Goal: Communication & Community: Answer question/provide support

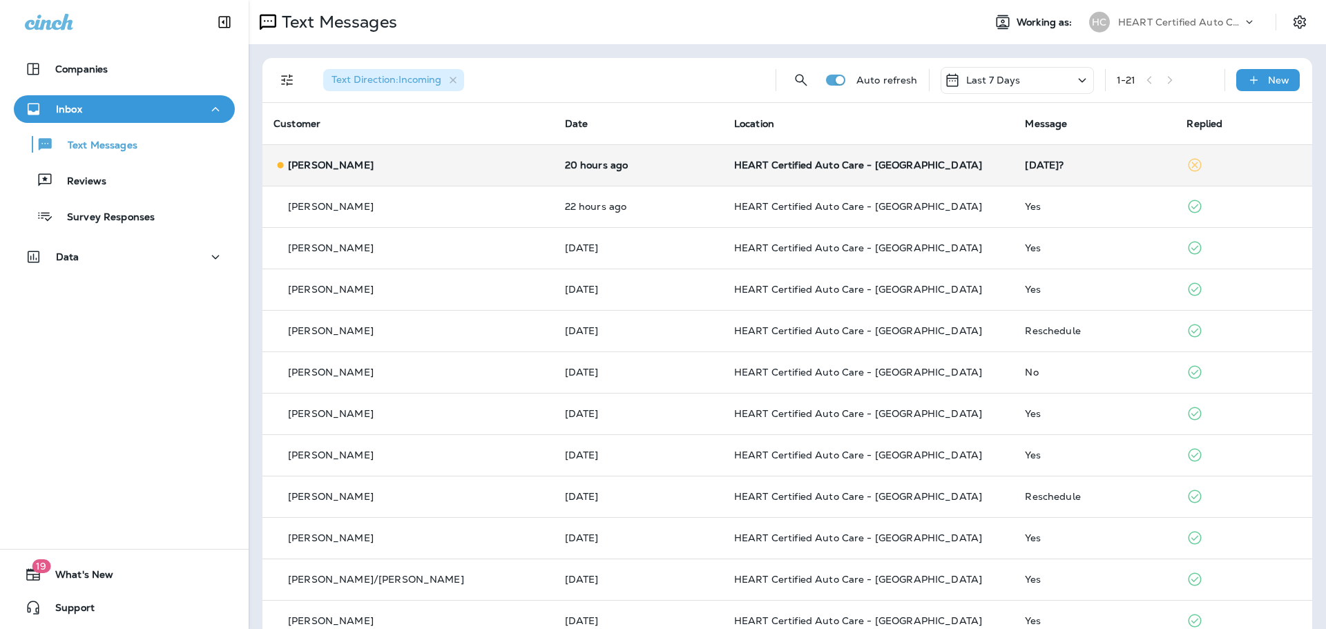
click at [895, 168] on p "HEART Certified Auto Care - [GEOGRAPHIC_DATA]" at bounding box center [868, 164] width 269 height 11
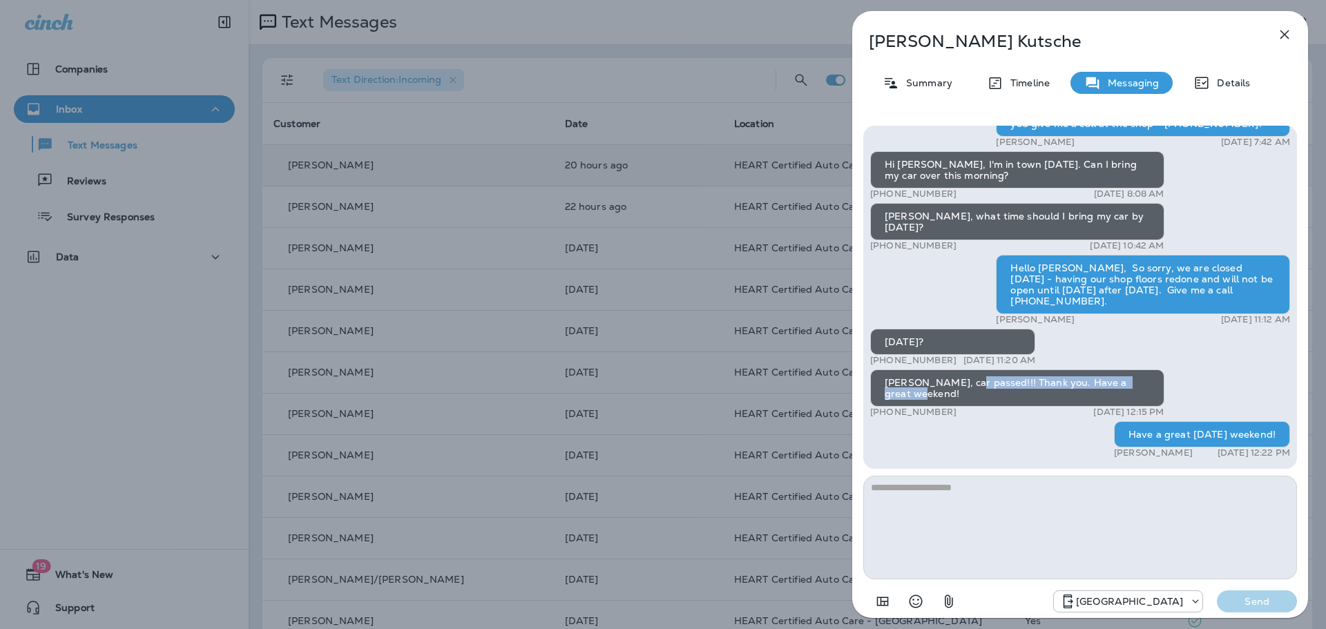
drag, startPoint x: 973, startPoint y: 385, endPoint x: 1052, endPoint y: 396, distance: 80.3
click at [1052, 396] on div "[PERSON_NAME], car passed!!! Thank you. Have a great weekend!" at bounding box center [1017, 387] width 294 height 37
drag, startPoint x: 1049, startPoint y: 392, endPoint x: 940, endPoint y: 378, distance: 110.0
click at [940, 378] on div "[PERSON_NAME], car passed!!! Thank you. Have a great weekend!" at bounding box center [1017, 387] width 294 height 37
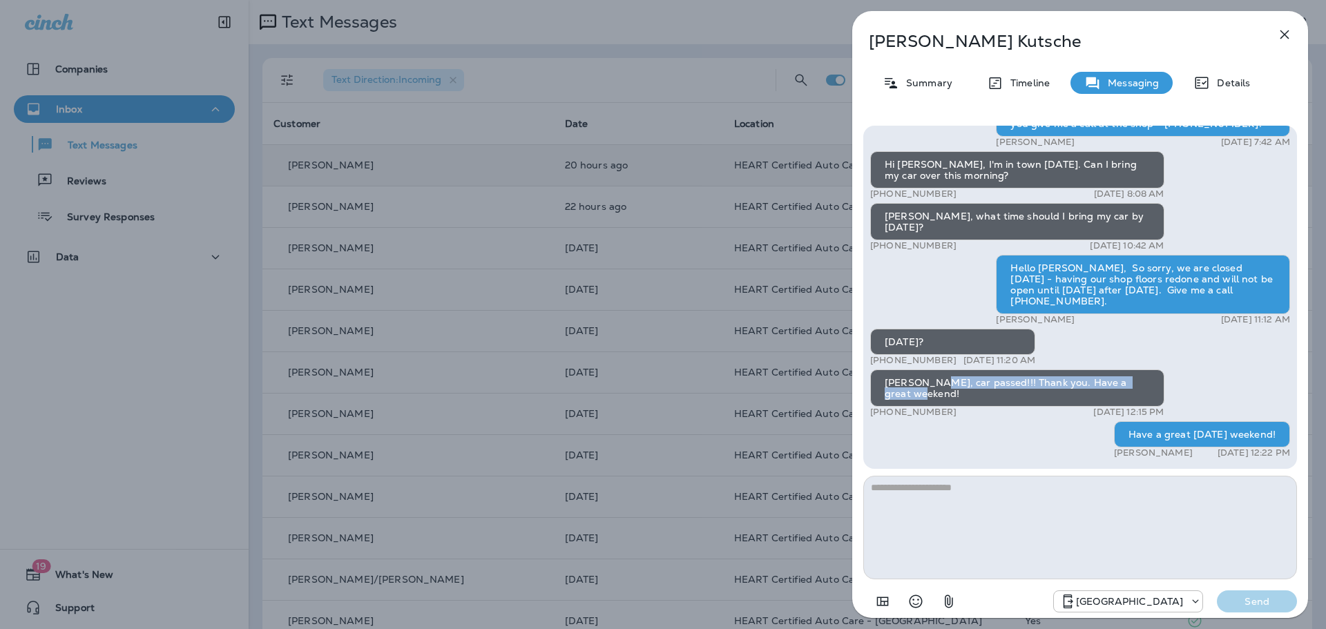
click at [940, 378] on div "[PERSON_NAME], car passed!!! Thank you. Have a great weekend!" at bounding box center [1017, 387] width 294 height 37
drag, startPoint x: 940, startPoint y: 378, endPoint x: 1006, endPoint y: 391, distance: 67.0
click at [1006, 391] on div "[PERSON_NAME], car passed!!! Thank you. Have a great weekend!" at bounding box center [1017, 387] width 294 height 37
click at [1286, 37] on icon "button" at bounding box center [1284, 34] width 9 height 9
